Goal: Information Seeking & Learning: Learn about a topic

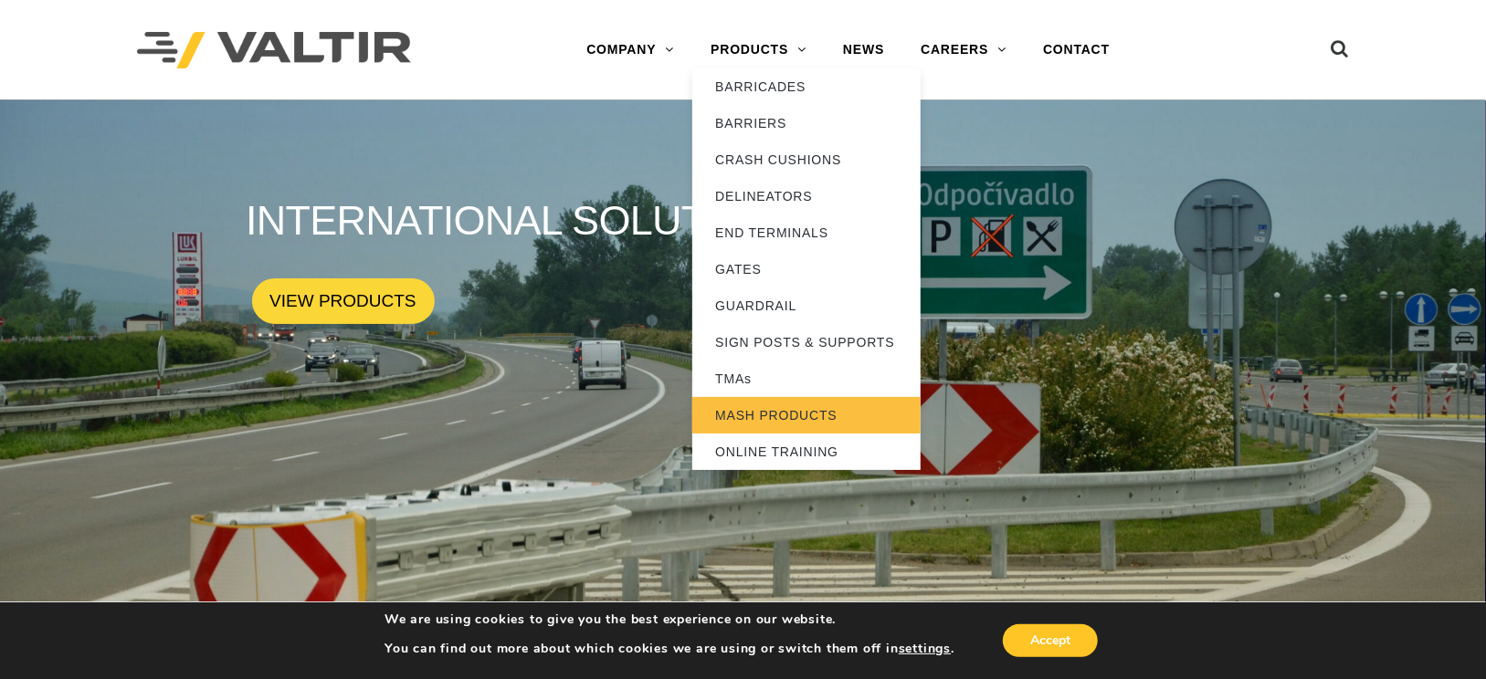
click at [734, 415] on link "MASH PRODUCTS" at bounding box center [806, 415] width 228 height 37
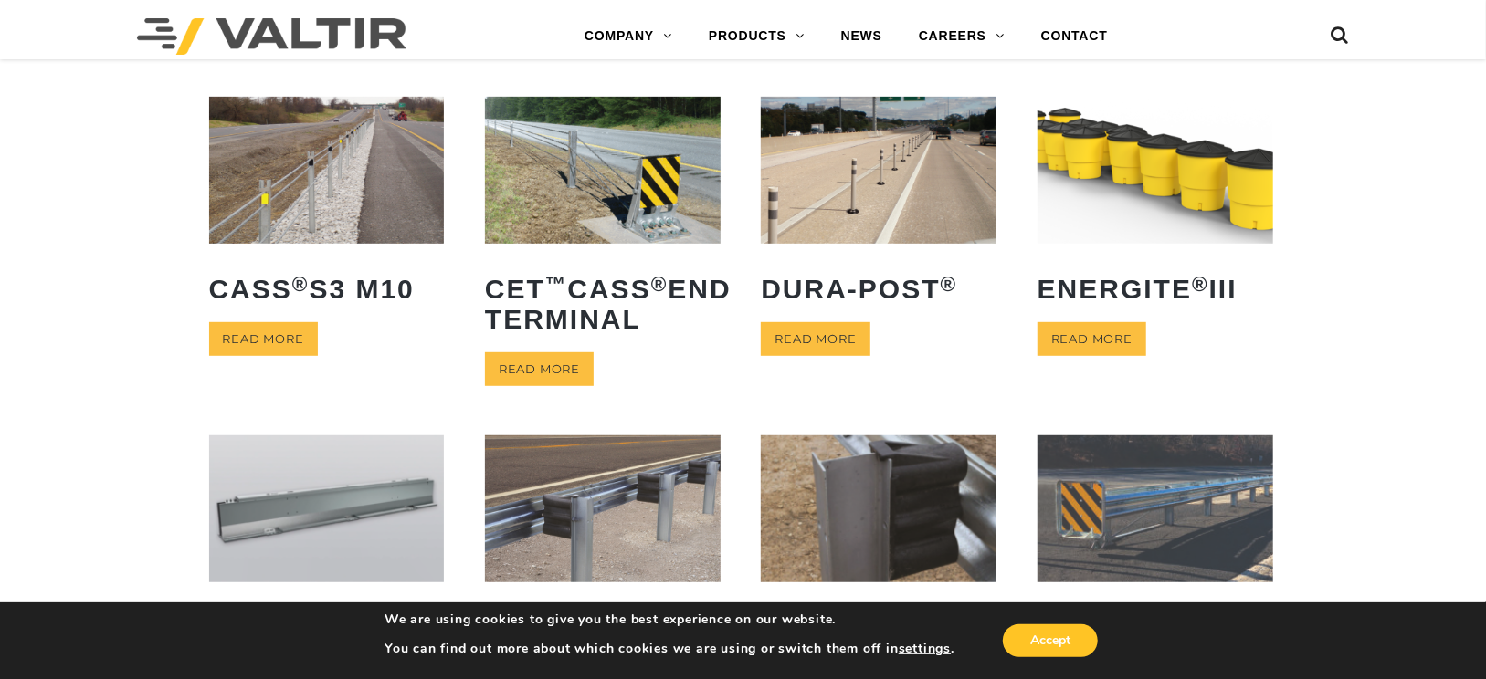
scroll to position [457, 0]
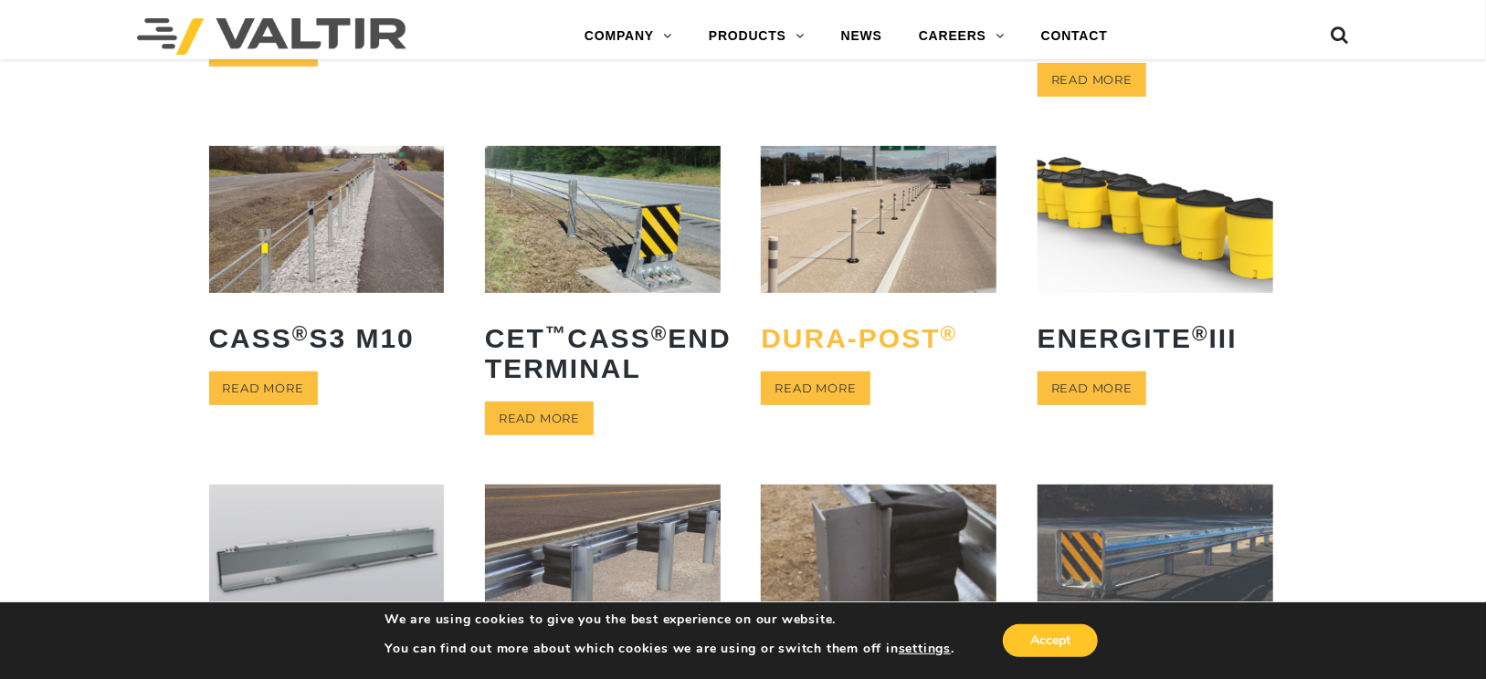
click at [880, 342] on h2 "Dura-Post ®" at bounding box center [879, 339] width 236 height 58
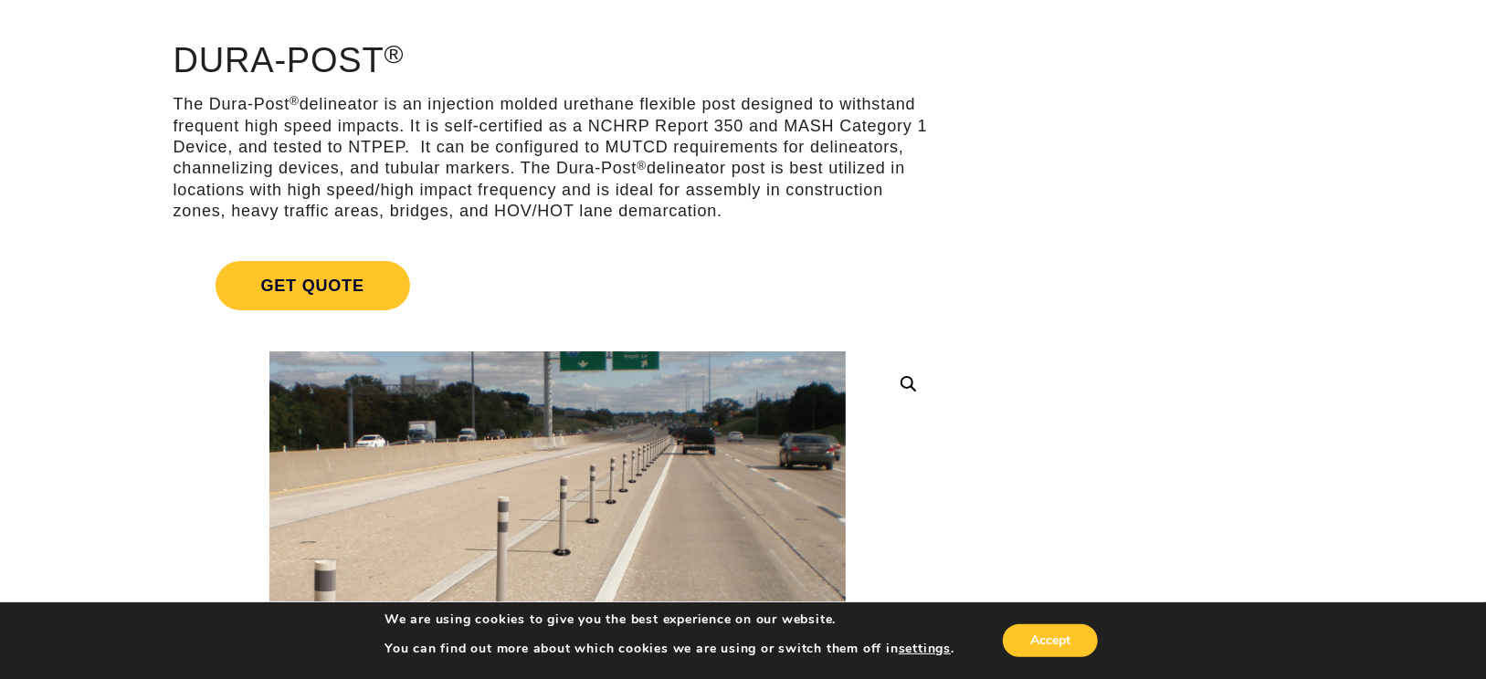
scroll to position [183, 0]
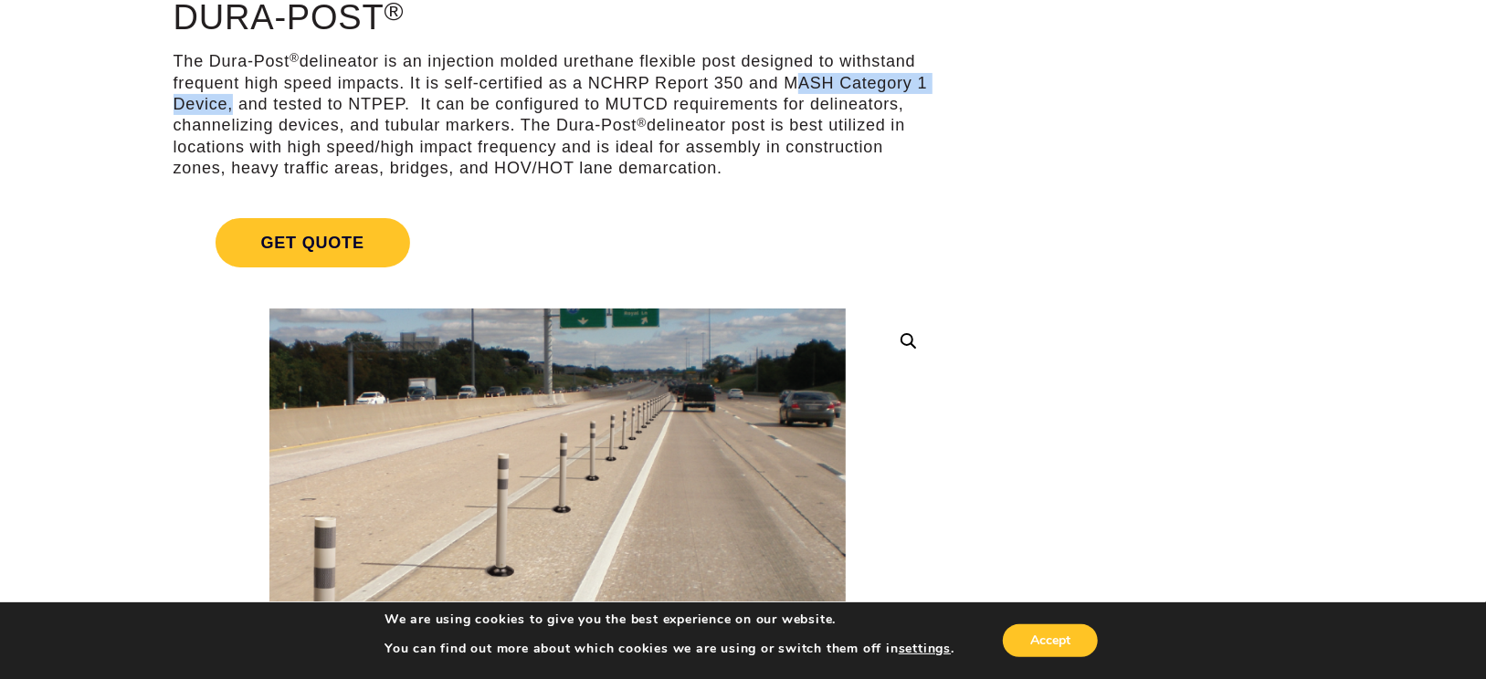
drag, startPoint x: 784, startPoint y: 80, endPoint x: 228, endPoint y: 107, distance: 556.7
click at [228, 107] on p "The Dura-Post ® delineator is an injection molded urethane flexible post design…" at bounding box center [557, 115] width 768 height 128
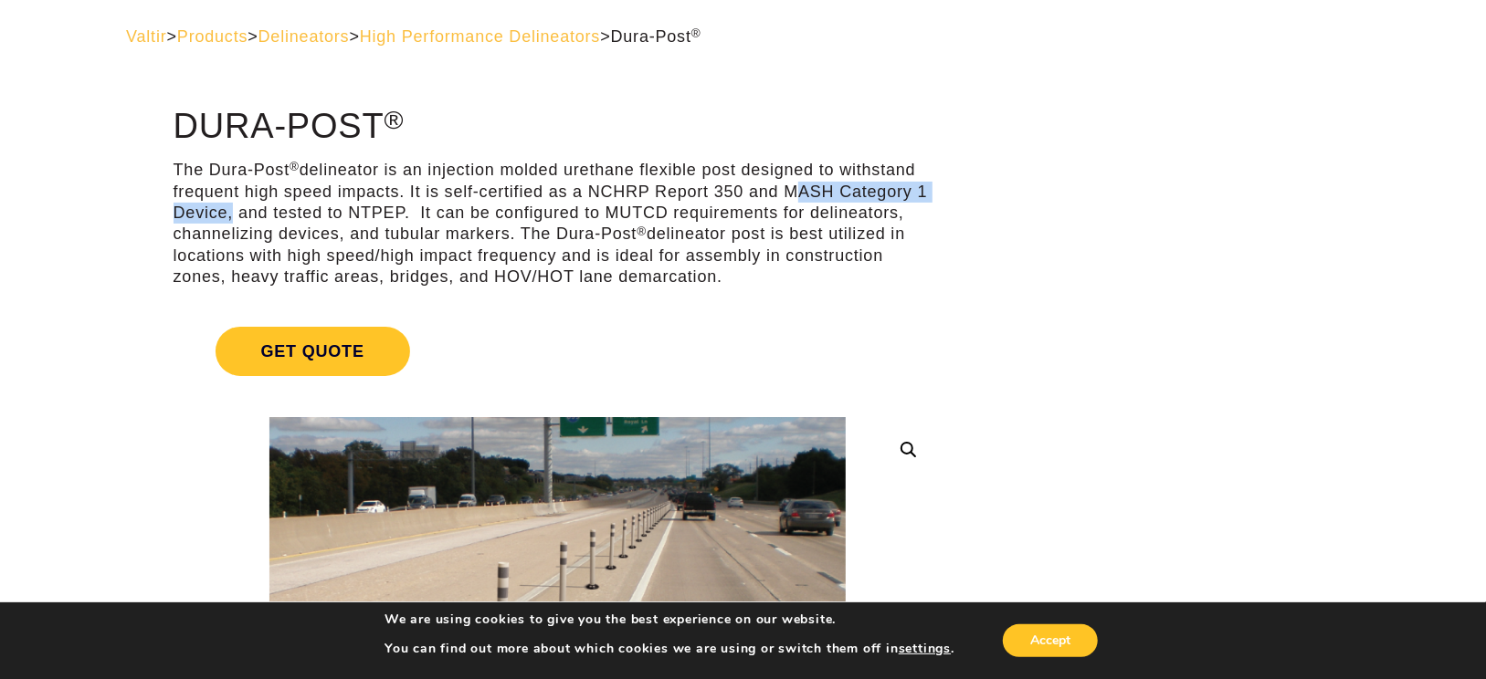
scroll to position [0, 0]
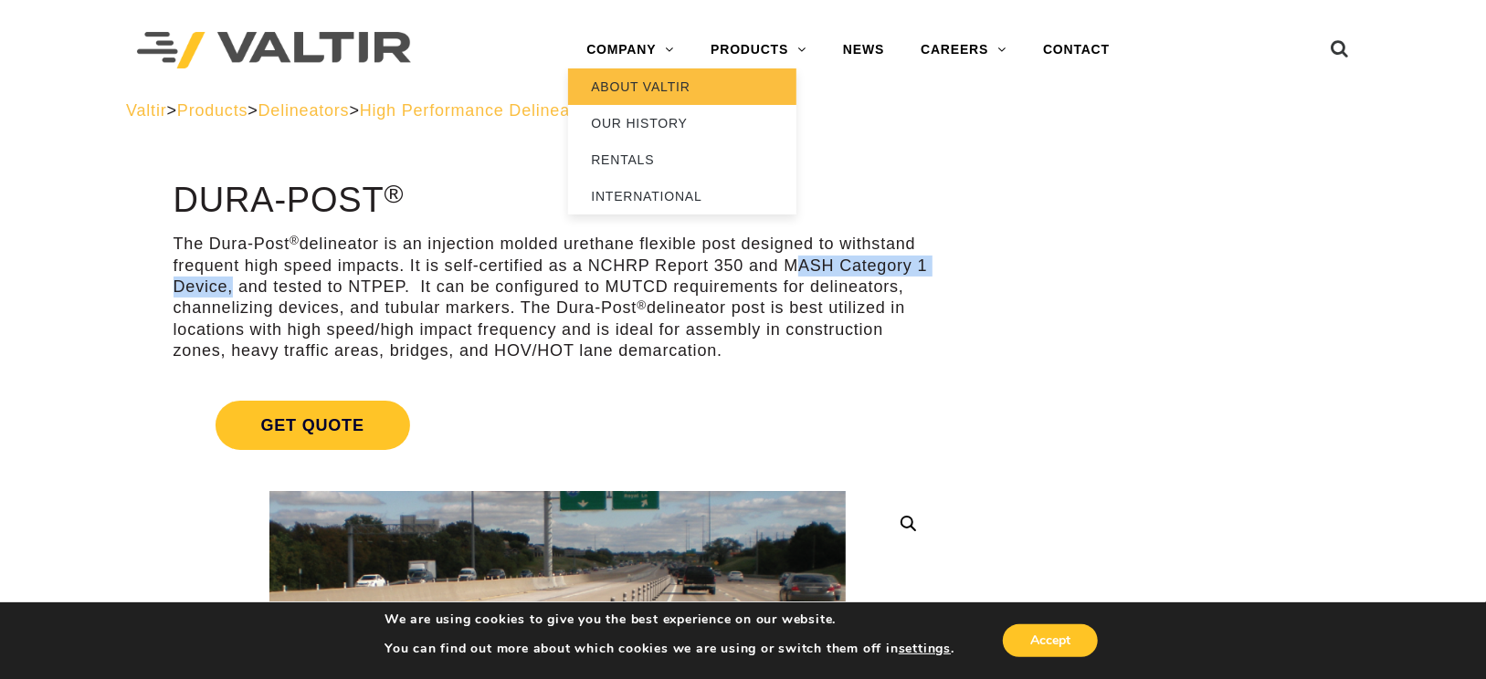
click at [660, 77] on link "ABOUT VALTIR" at bounding box center [682, 86] width 228 height 37
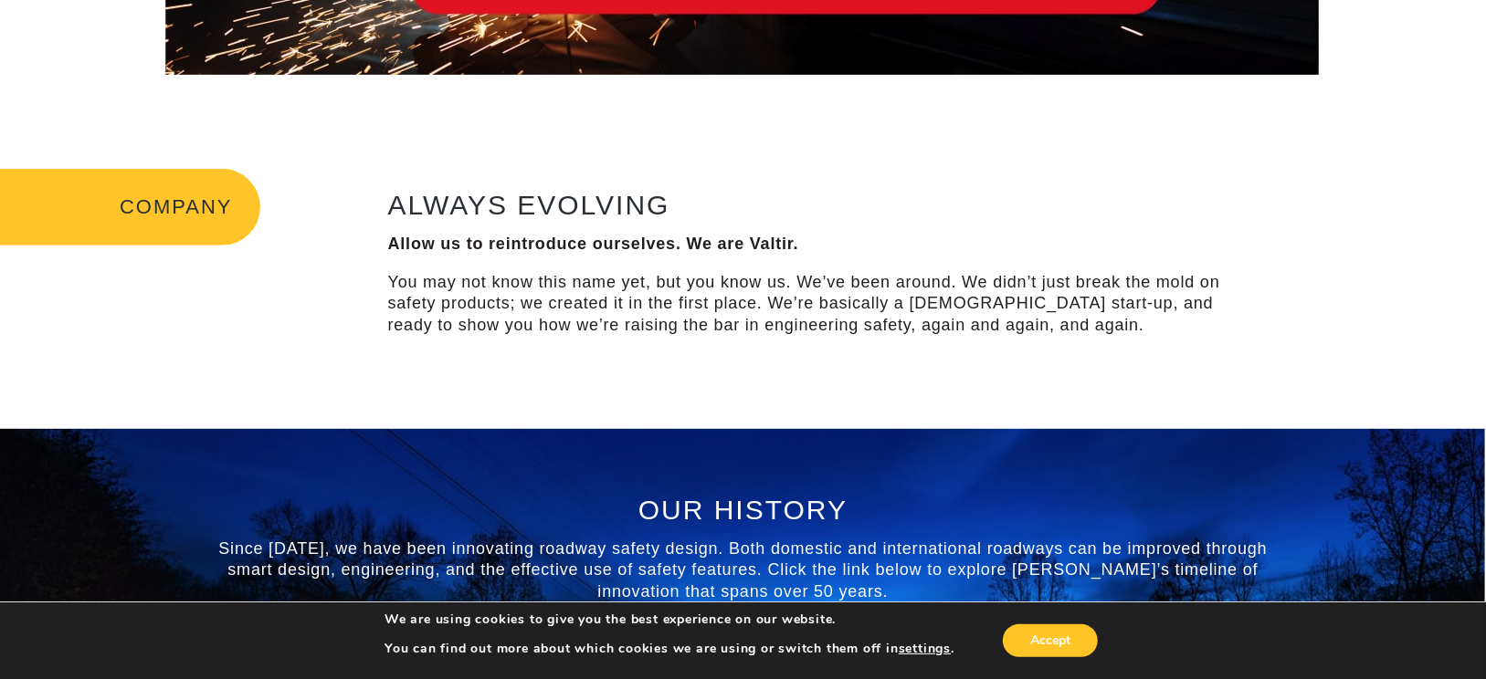
scroll to position [183, 0]
